Goal: Task Accomplishment & Management: Use online tool/utility

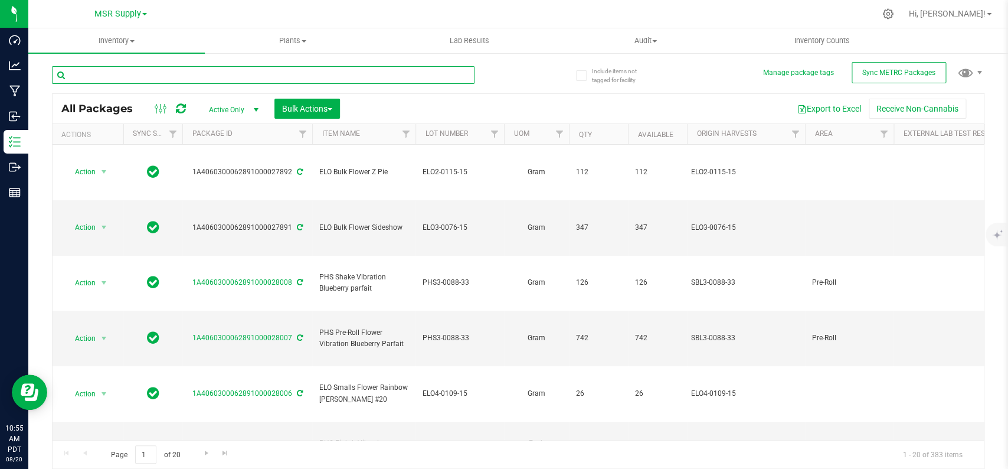
click at [289, 74] on input "text" at bounding box center [263, 75] width 422 height 18
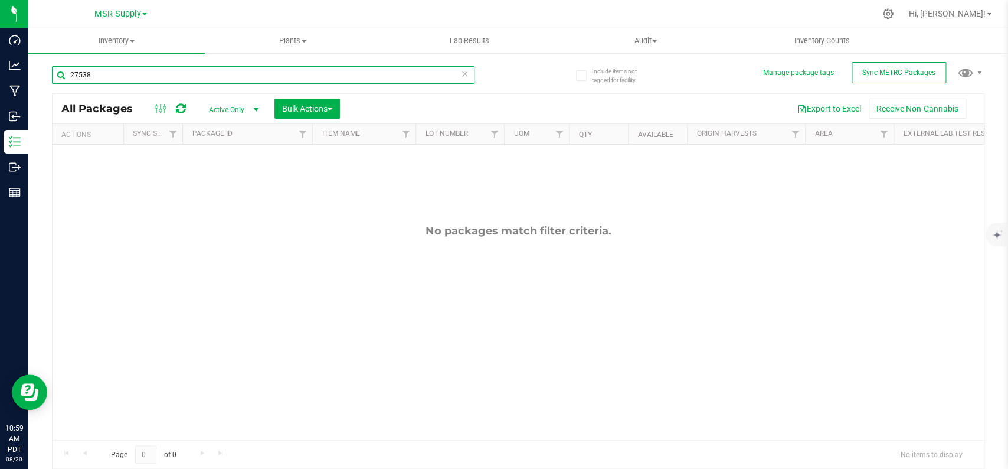
type input "27538"
click at [466, 74] on icon at bounding box center [465, 73] width 8 height 14
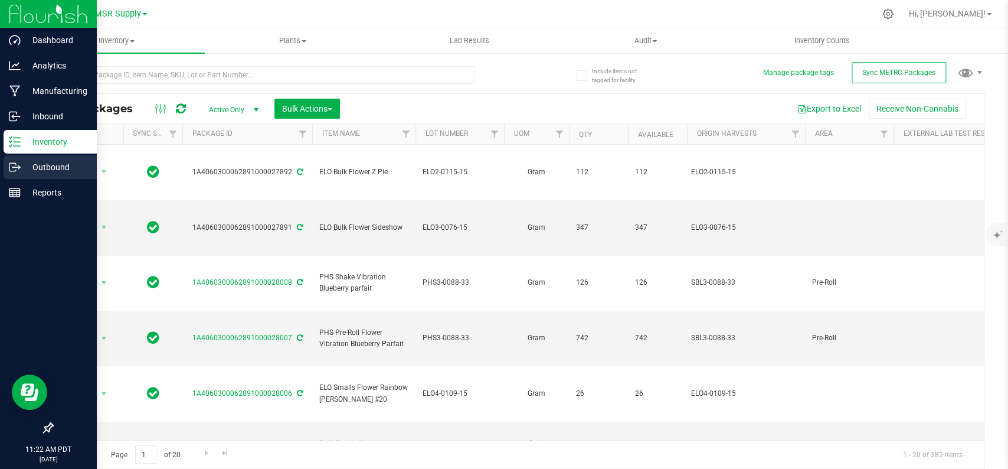
click at [36, 168] on p "Outbound" at bounding box center [56, 167] width 71 height 14
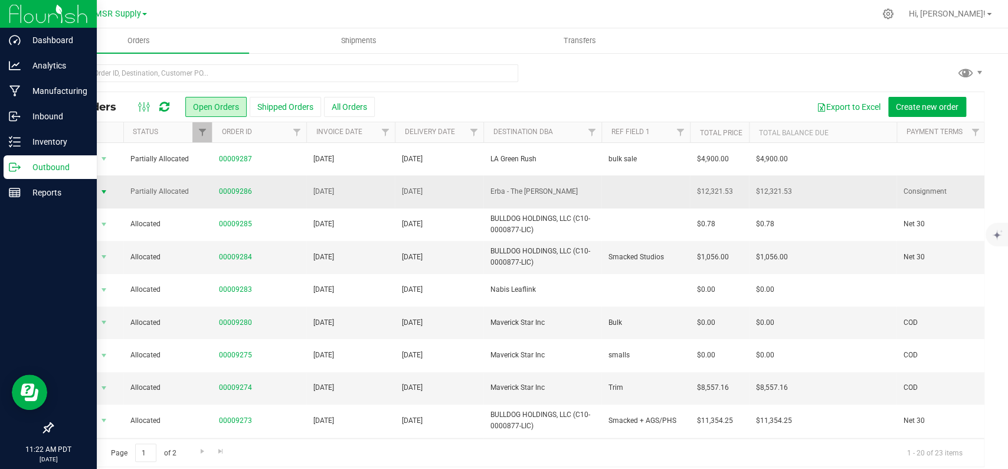
click at [87, 192] on span "Action" at bounding box center [80, 192] width 32 height 17
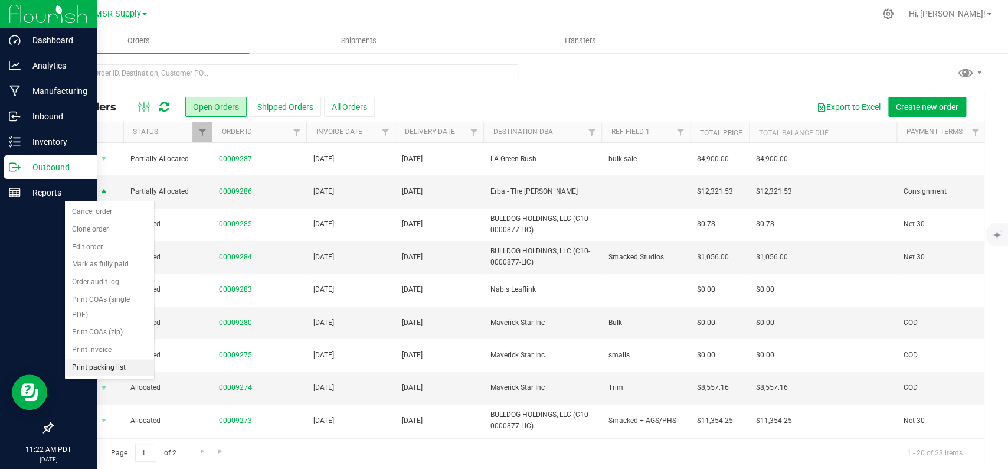
click at [119, 374] on li "Print packing list" at bounding box center [109, 368] width 89 height 18
